Goal: Transaction & Acquisition: Download file/media

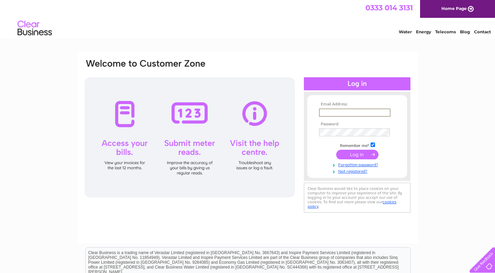
type input "[EMAIL_ADDRESS][DOMAIN_NAME]"
click at [357, 154] on input "submit" at bounding box center [357, 155] width 42 height 10
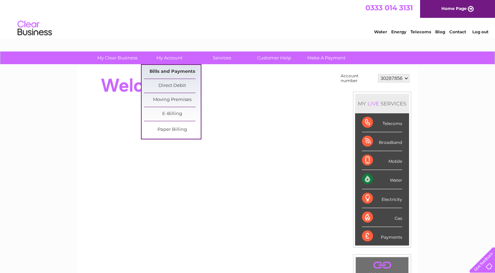
click at [172, 72] on link "Bills and Payments" at bounding box center [172, 72] width 57 height 14
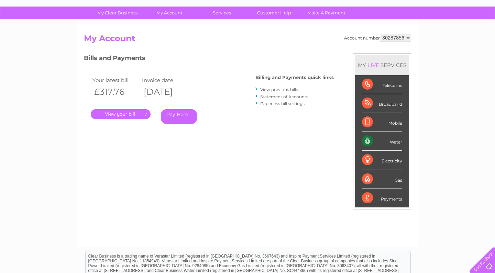
scroll to position [48, 0]
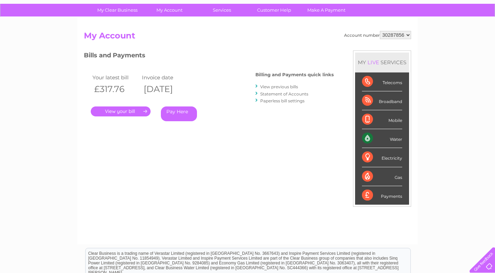
click at [132, 112] on link "." at bounding box center [121, 111] width 60 height 10
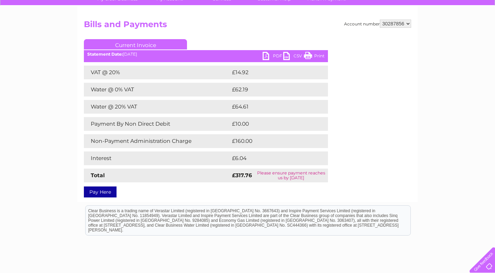
scroll to position [62, 0]
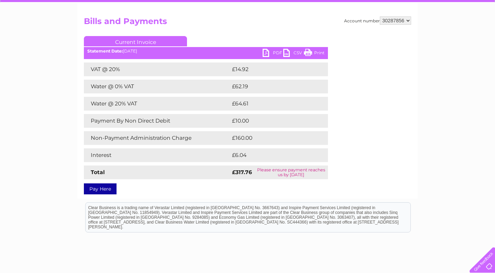
click at [267, 52] on link "PDF" at bounding box center [272, 54] width 21 height 10
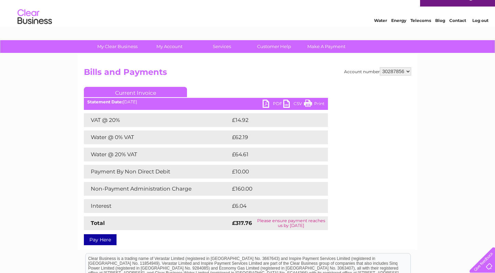
scroll to position [10, 0]
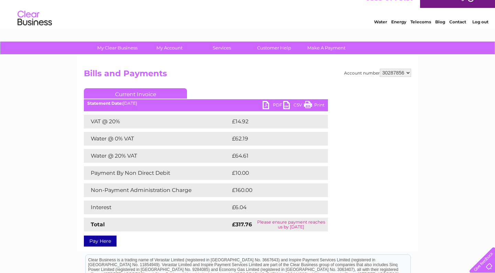
click at [206, 86] on div "Account number 30287856 Bills and Payments Current Invoice PDF CSV Print Total" at bounding box center [247, 157] width 327 height 176
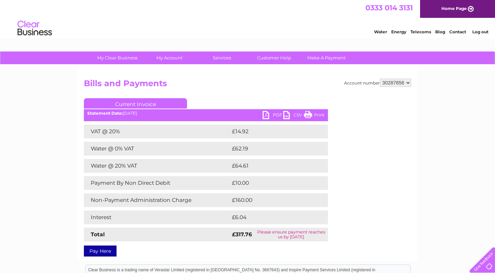
scroll to position [0, 0]
click at [336, 36] on div "Water Energy Telecoms Blog Contact Log out" at bounding box center [247, 29] width 495 height 22
